Goal: Check status

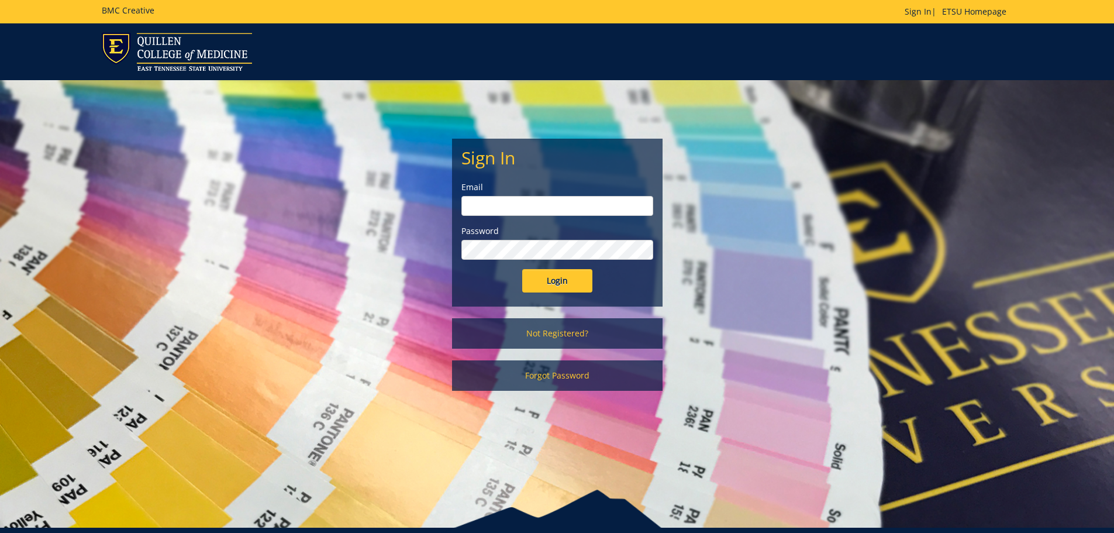
type input "[PERSON_NAME][EMAIL_ADDRESS][DOMAIN_NAME]"
drag, startPoint x: 570, startPoint y: 287, endPoint x: 560, endPoint y: 282, distance: 11.0
click at [570, 285] on input "Login" at bounding box center [557, 280] width 70 height 23
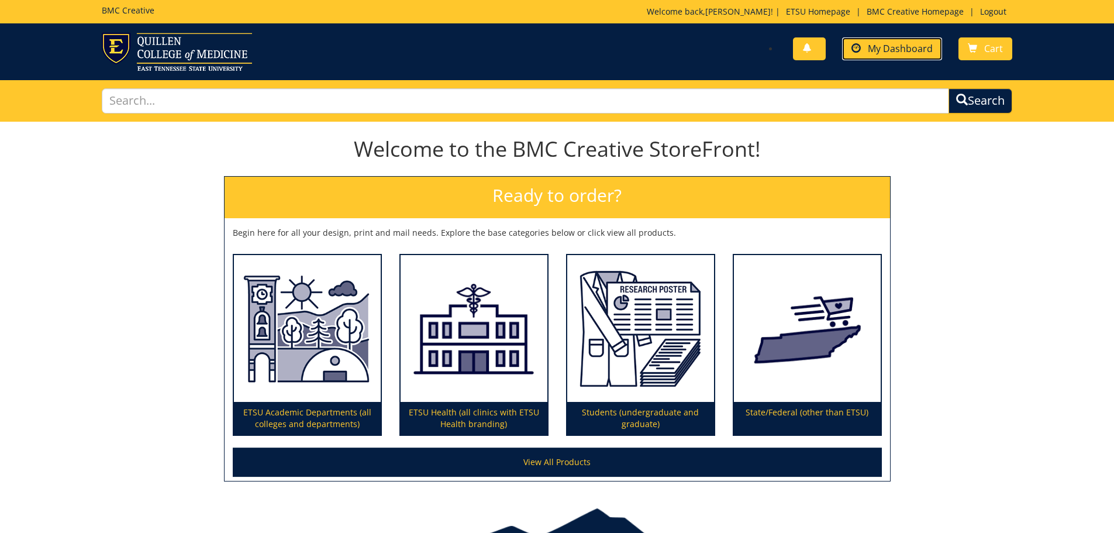
click at [889, 52] on span "My Dashboard" at bounding box center [900, 48] width 65 height 13
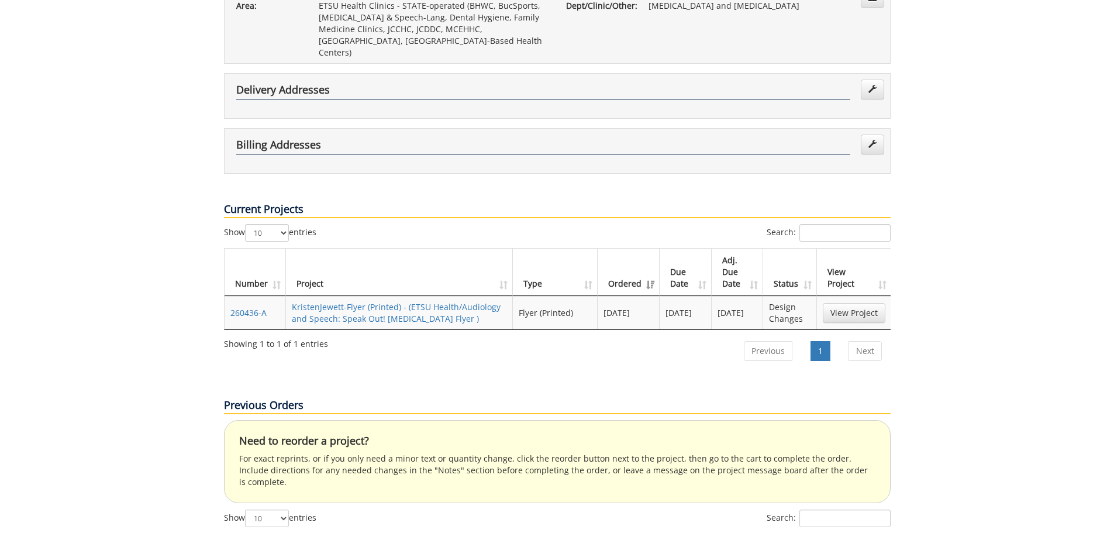
scroll to position [351, 0]
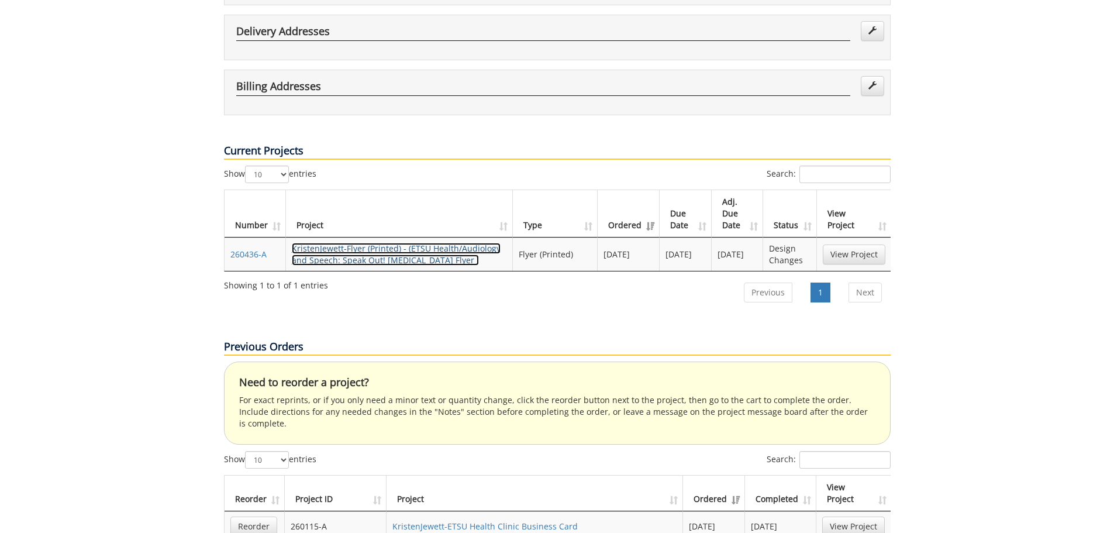
click at [407, 243] on link "KristenJewett-Flyer (Printed) - (ETSU Health/Audiology and Speech: Speak Out! G…" at bounding box center [396, 254] width 209 height 23
